Goal: Transaction & Acquisition: Purchase product/service

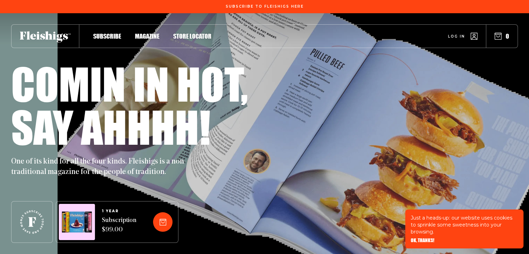
click at [143, 33] on span "Magazine" at bounding box center [147, 29] width 24 height 8
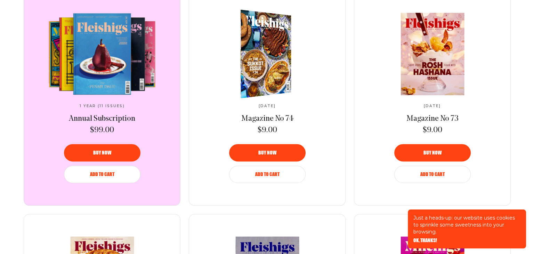
scroll to position [313, 0]
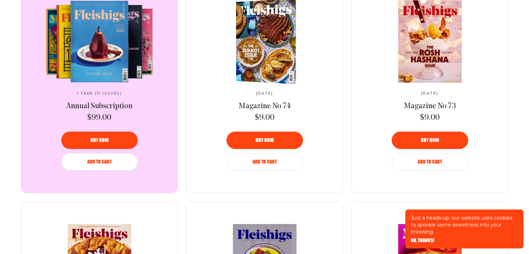
click at [284, 139] on div "Buy now" at bounding box center [265, 140] width 60 height 5
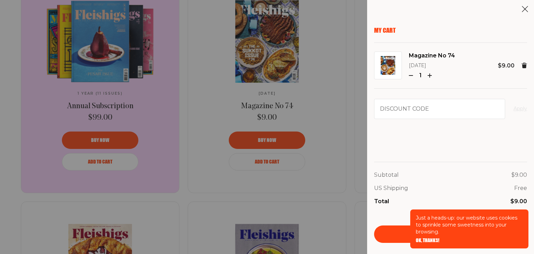
click at [433, 238] on span "OK, THANKS!" at bounding box center [428, 235] width 24 height 5
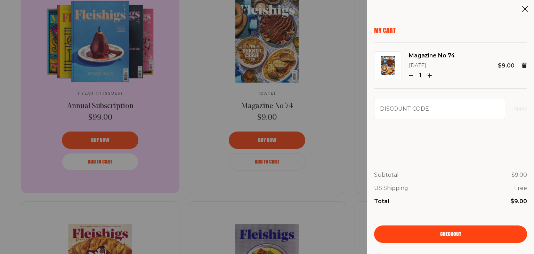
click at [454, 230] on link "Checkout" at bounding box center [450, 233] width 153 height 17
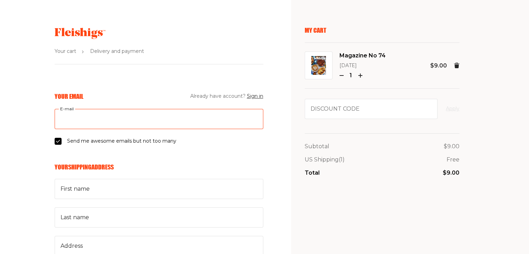
click at [153, 122] on input "E-mail" at bounding box center [159, 119] width 209 height 20
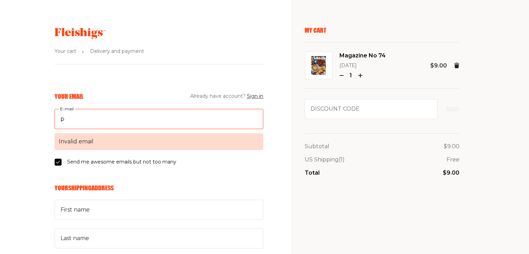
type input "pubs@thatsgreatnews.com"
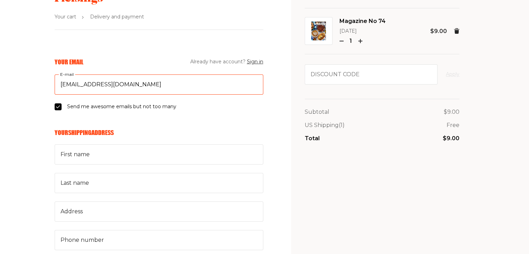
scroll to position [35, 0]
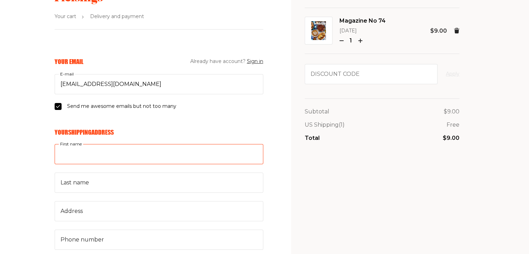
click at [107, 150] on input "First name" at bounding box center [159, 154] width 209 height 20
type input "Robert"
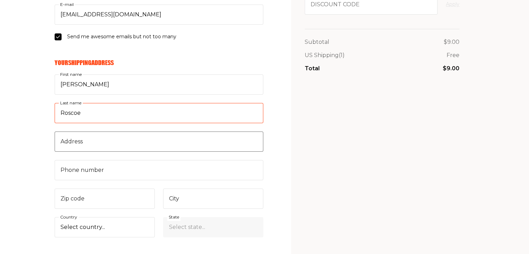
type input "Roscoe"
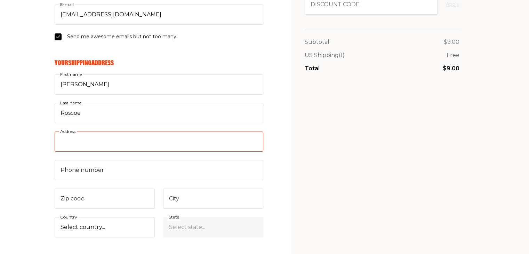
click at [82, 141] on input "Address" at bounding box center [159, 141] width 209 height 20
type input "900 Northrop Road PO Box 5021"
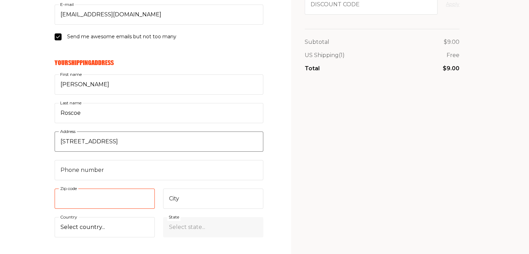
type input "06492"
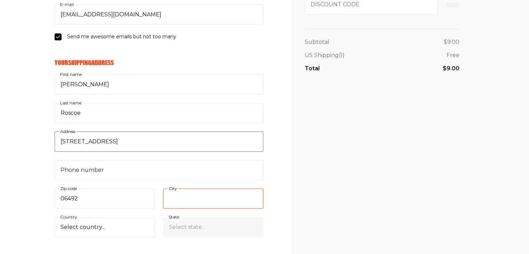
type input "Wallingford"
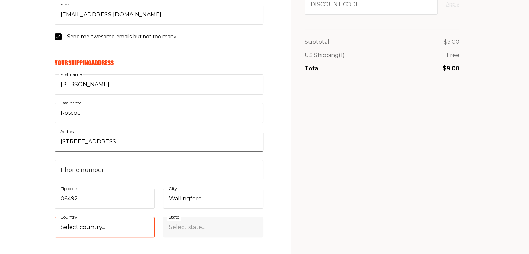
select select "US"
select select "Connecticut"
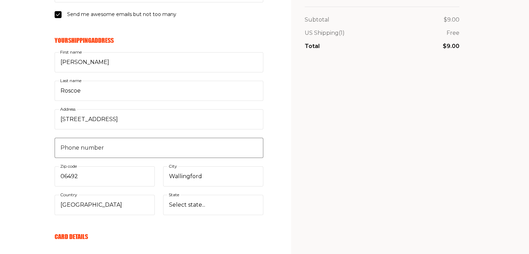
scroll to position [174, 0]
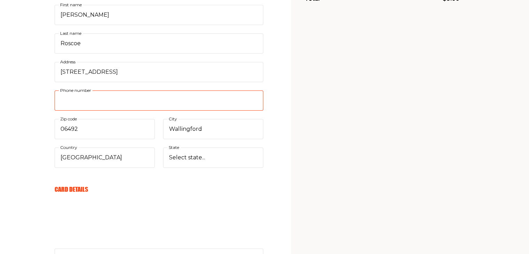
click at [164, 103] on input "Phone number" at bounding box center [159, 100] width 209 height 20
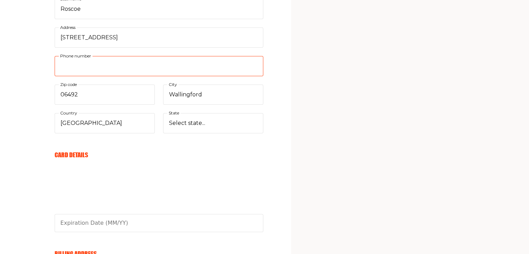
scroll to position [243, 0]
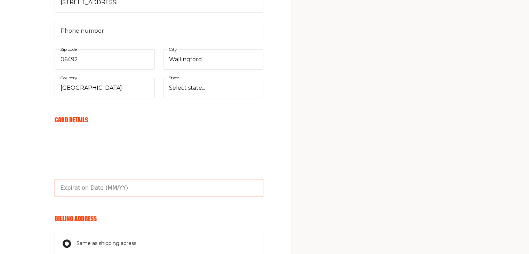
type input "03/27"
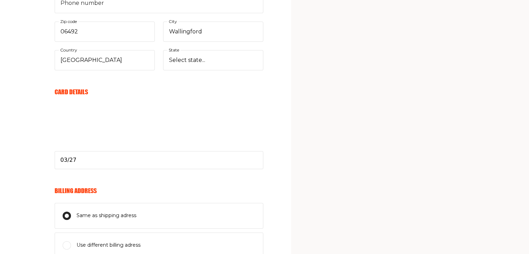
scroll to position [313, 0]
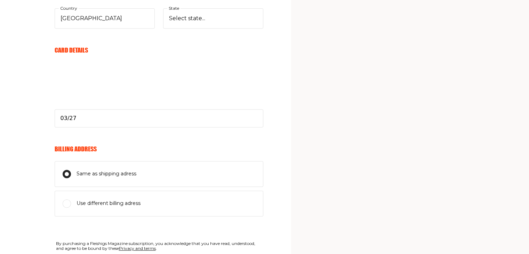
click at [66, 171] on input "Same as shipping adress" at bounding box center [67, 174] width 8 height 8
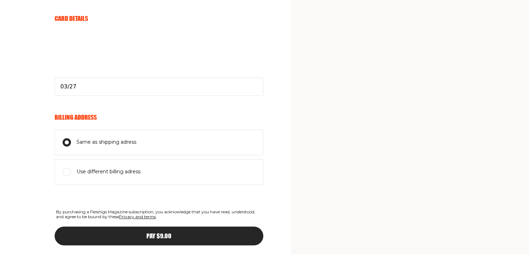
scroll to position [377, 0]
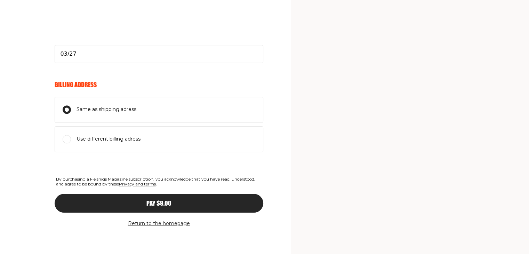
click at [176, 202] on div "Pay $9.00" at bounding box center [158, 203] width 181 height 6
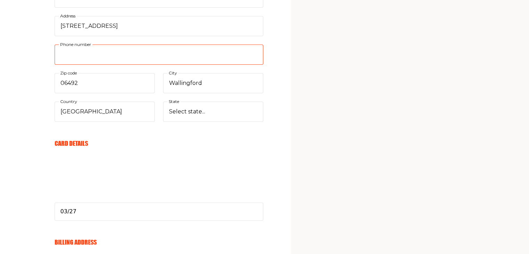
scroll to position [124, 0]
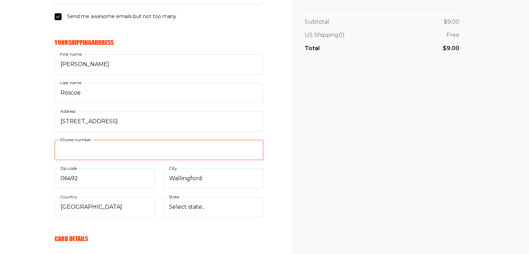
drag, startPoint x: 83, startPoint y: 151, endPoint x: 85, endPoint y: 162, distance: 11.9
click at [82, 151] on input "Phone number" at bounding box center [159, 150] width 209 height 20
type input "7865776442"
click at [318, 167] on div "My Cart Magazine No 74 October 2025 1 $9.00 Discount code Apply Subtotal $9.00 …" at bounding box center [382, 199] width 155 height 595
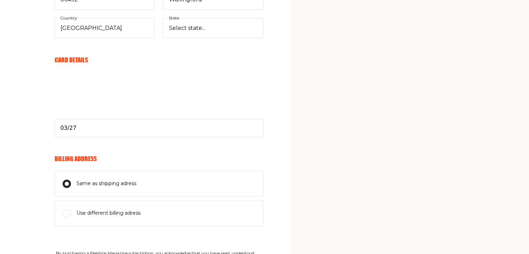
scroll to position [377, 0]
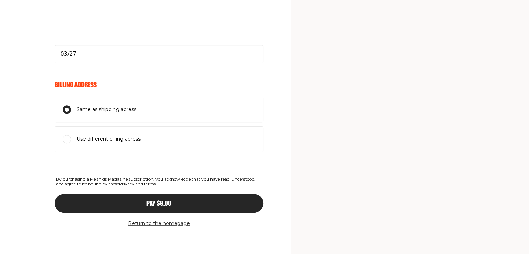
click at [183, 200] on div "Pay $9.00" at bounding box center [158, 203] width 181 height 6
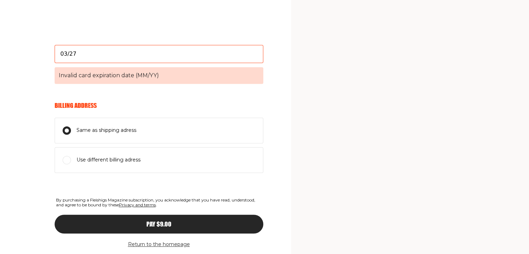
click at [98, 57] on input "03/27" at bounding box center [159, 54] width 209 height 18
click at [189, 221] on div "Pay $9.00" at bounding box center [158, 224] width 181 height 6
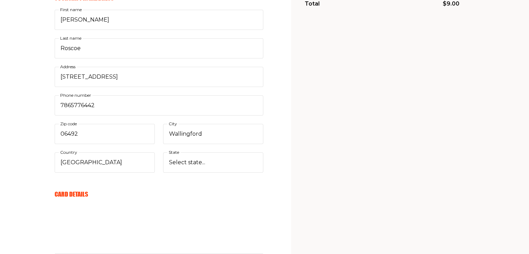
scroll to position [0, 0]
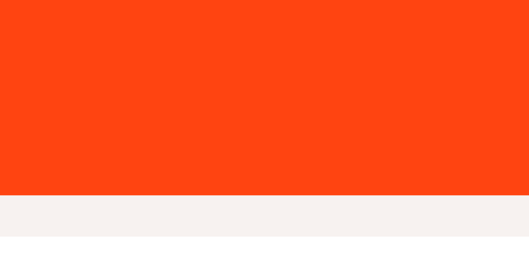
scroll to position [313, 0]
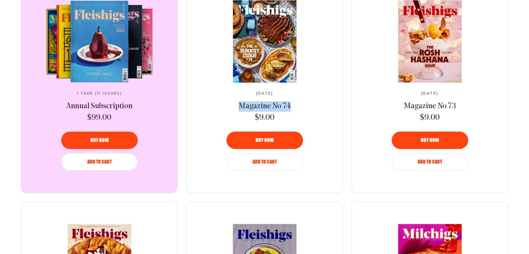
drag, startPoint x: 292, startPoint y: 103, endPoint x: 235, endPoint y: 103, distance: 57.4
click at [235, 103] on div "[DATE] Magazine No 74 $9.00" at bounding box center [265, 107] width 116 height 32
copy span "Magazine No 74"
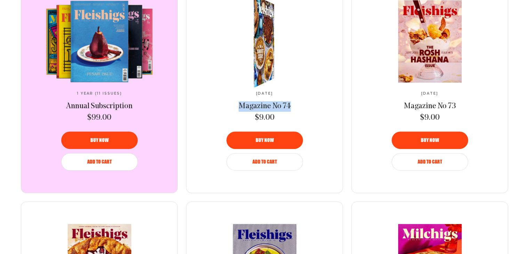
copy span "Magazine No 74"
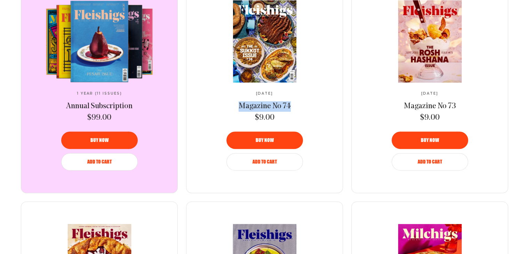
drag, startPoint x: 247, startPoint y: 92, endPoint x: 287, endPoint y: 93, distance: 40.0
click at [287, 93] on div "[DATE] Magazine No 74 $9.00" at bounding box center [265, 107] width 116 height 32
copy span "[DATE]"
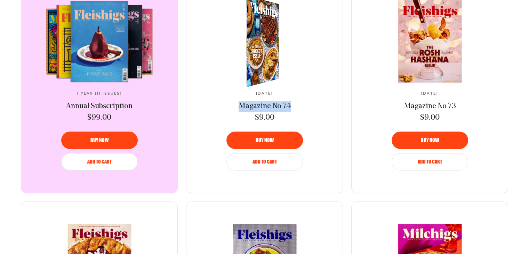
drag, startPoint x: 235, startPoint y: 105, endPoint x: 301, endPoint y: 110, distance: 65.9
click at [301, 110] on div "[DATE] Magazine No 74 $9.00" at bounding box center [265, 107] width 116 height 32
copy span "Magazine No 74"
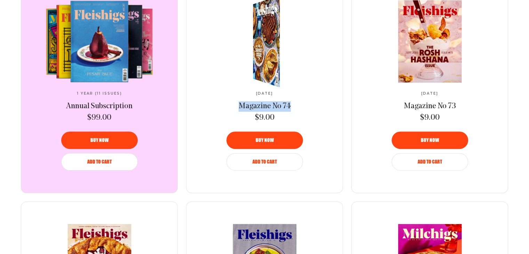
drag, startPoint x: 249, startPoint y: 93, endPoint x: 284, endPoint y: 92, distance: 34.4
click at [284, 92] on div "October 2025 Magazine No 74 $9.00" at bounding box center [265, 107] width 116 height 32
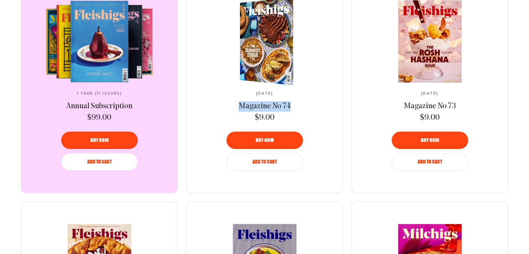
copy span "[DATE]"
